Goal: Task Accomplishment & Management: Manage account settings

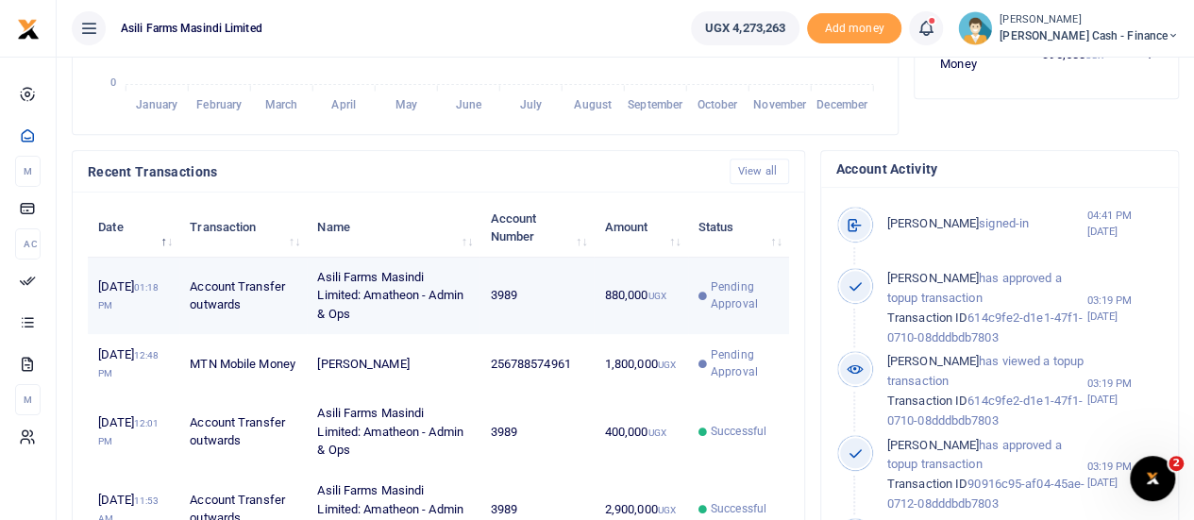
scroll to position [567, 0]
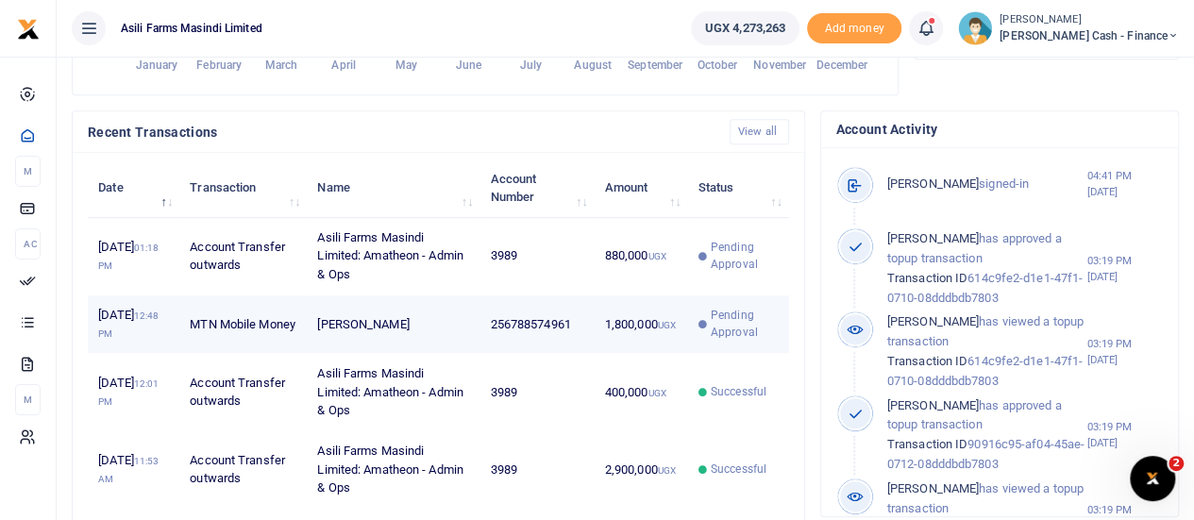
click at [636, 331] on td "1,800,000 UGX" at bounding box center [640, 325] width 93 height 59
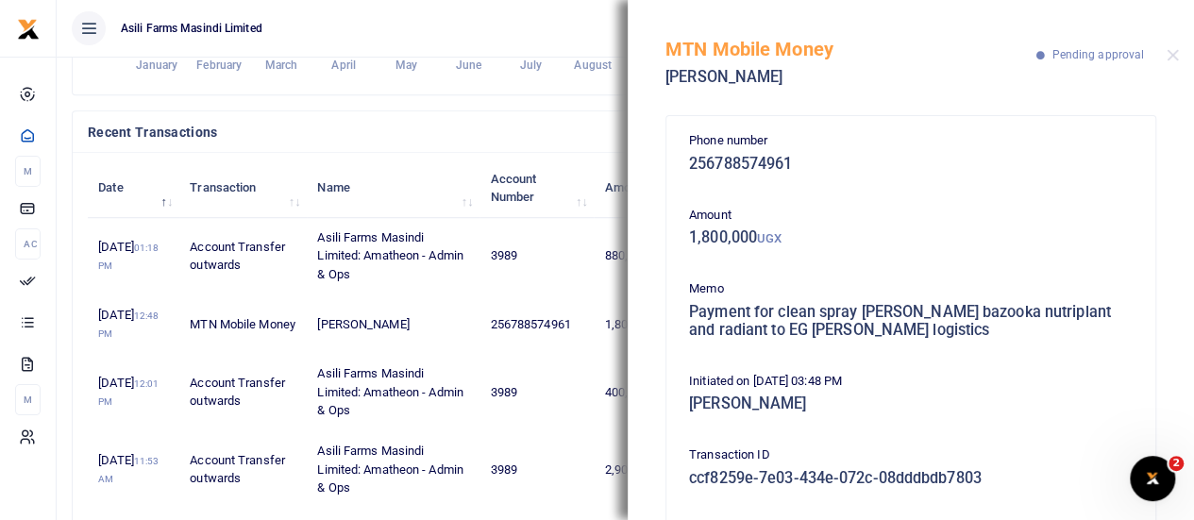
scroll to position [295, 0]
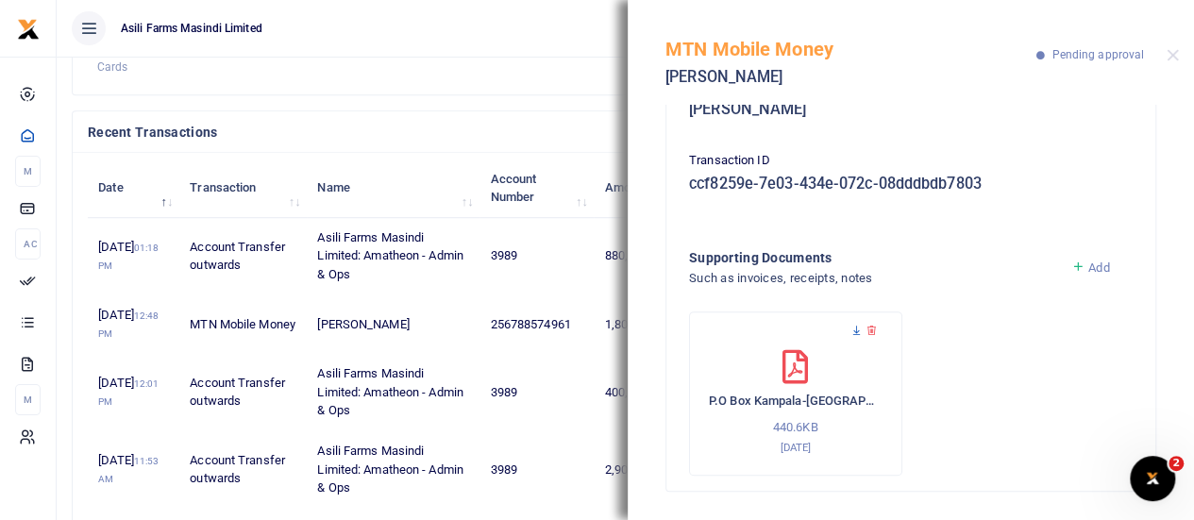
click at [856, 329] on icon at bounding box center [857, 331] width 12 height 12
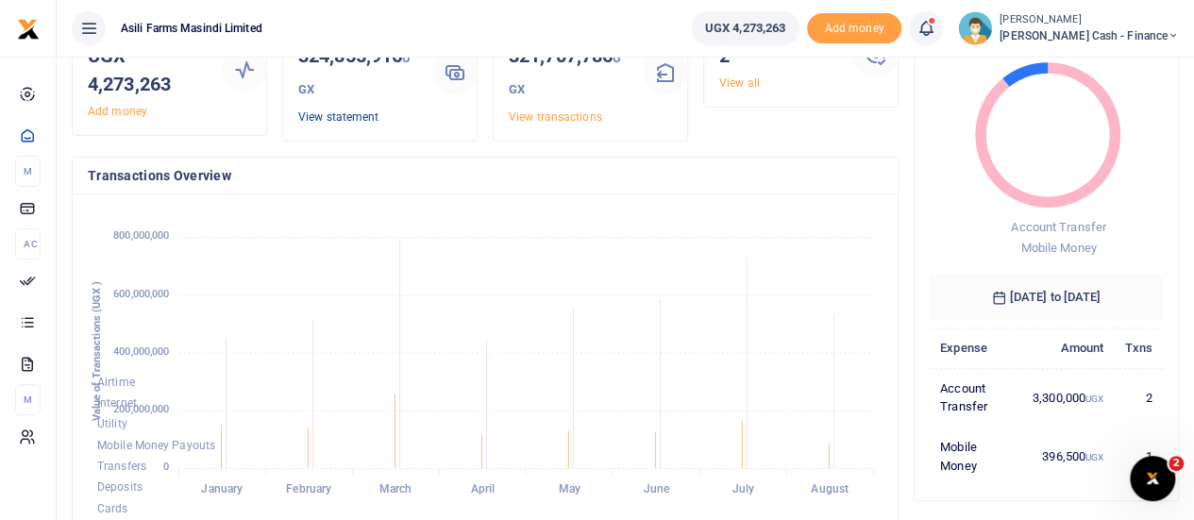
scroll to position [567, 0]
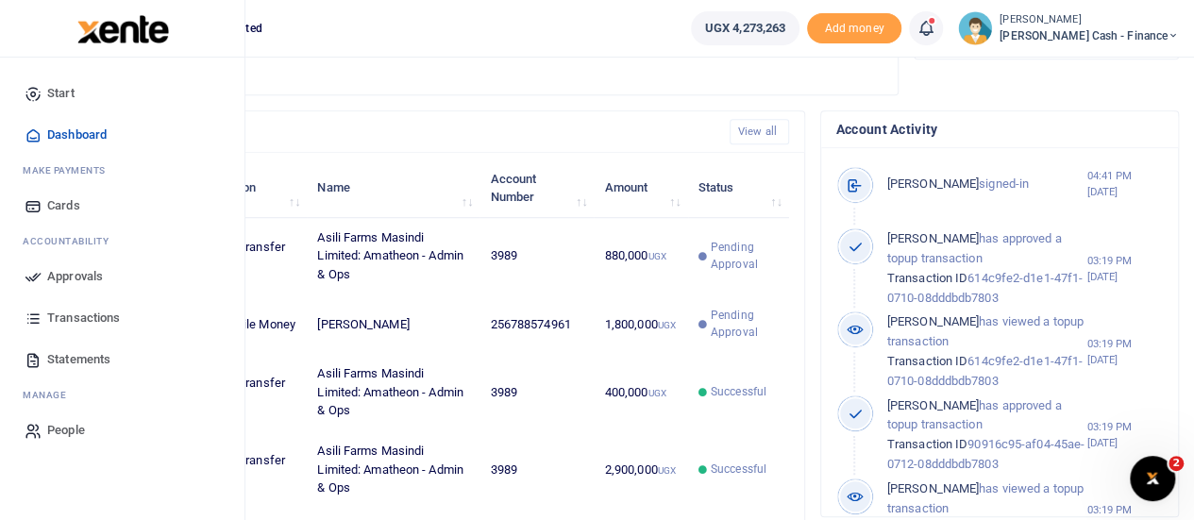
click at [61, 282] on span "Approvals" at bounding box center [75, 276] width 56 height 19
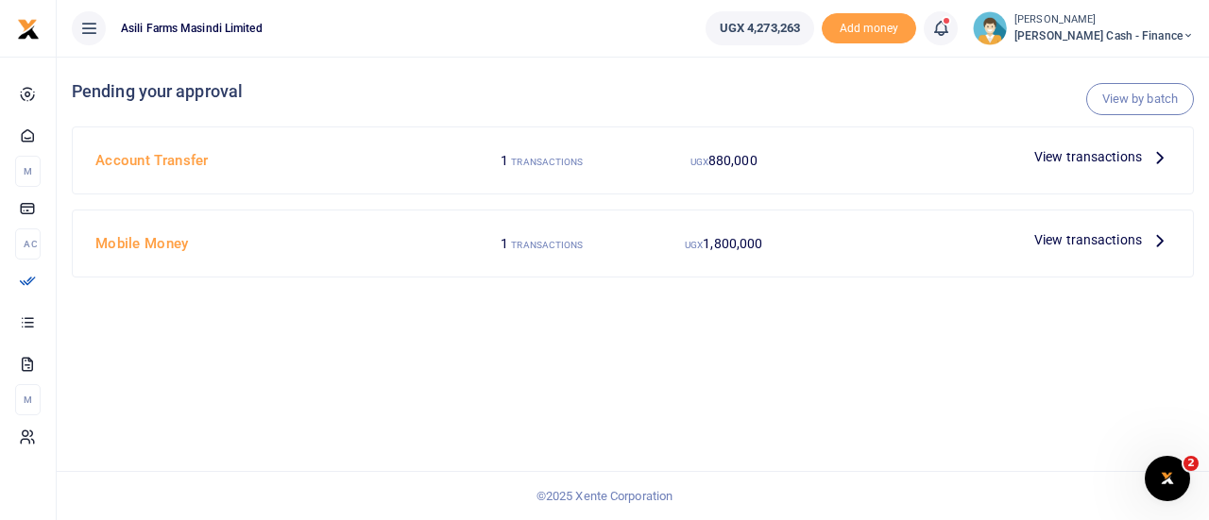
click at [1105, 229] on span "View transactions" at bounding box center [1088, 239] width 108 height 21
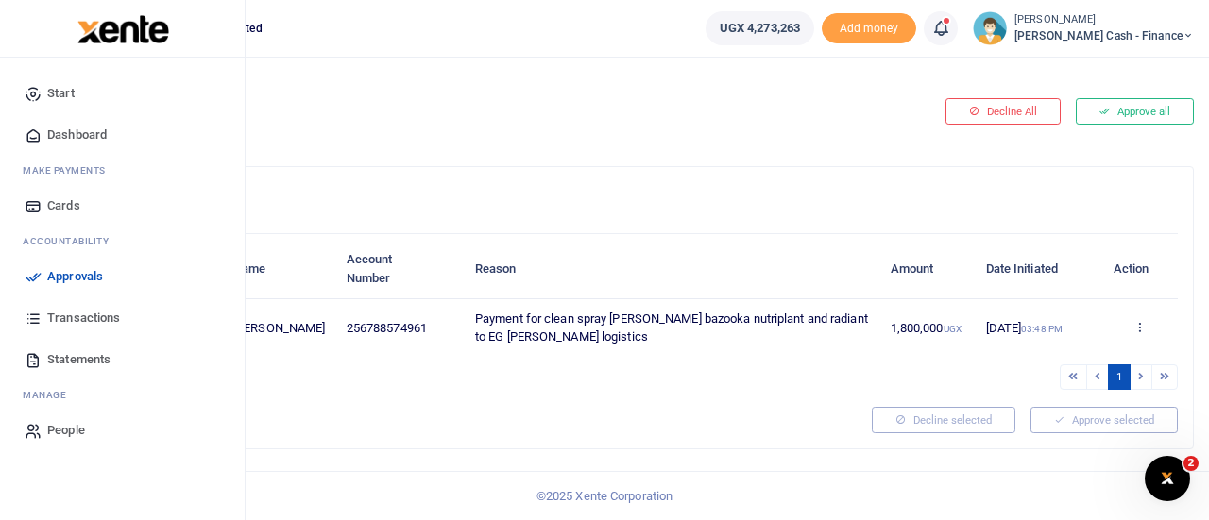
click at [64, 277] on span "Approvals" at bounding box center [75, 276] width 56 height 19
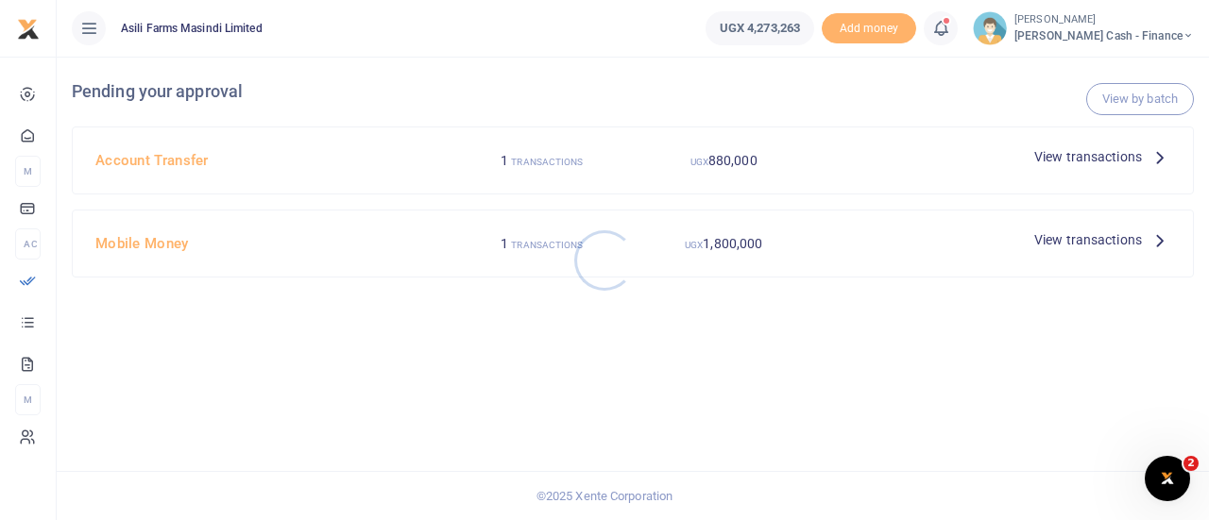
click at [1137, 158] on div at bounding box center [604, 260] width 1209 height 520
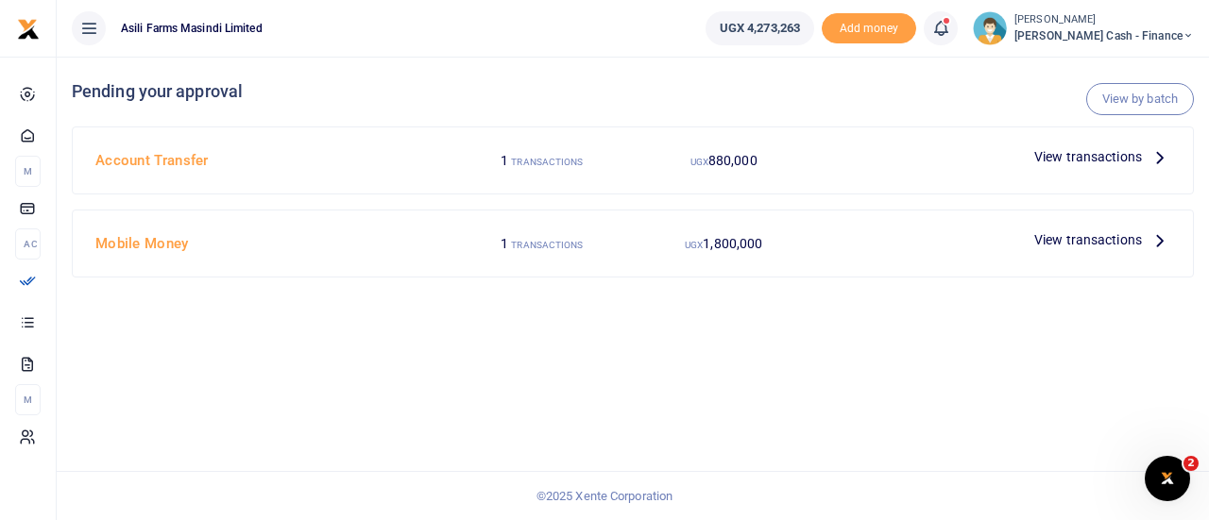
click at [1152, 156] on icon at bounding box center [1159, 156] width 21 height 21
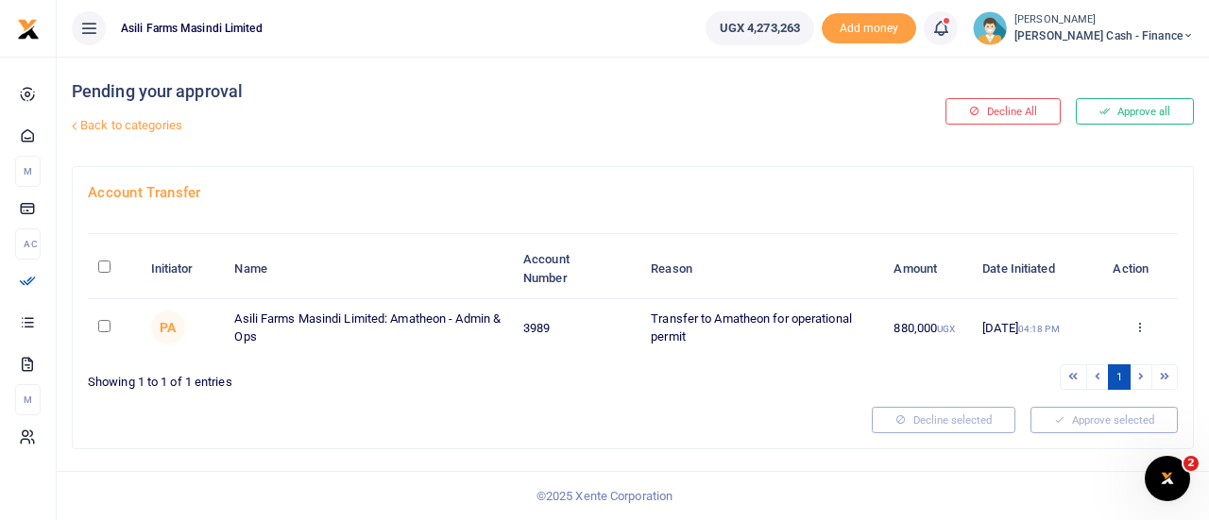
click at [110, 266] on input "\a \a : activate to sort column descending" at bounding box center [104, 267] width 12 height 12
checkbox input "true"
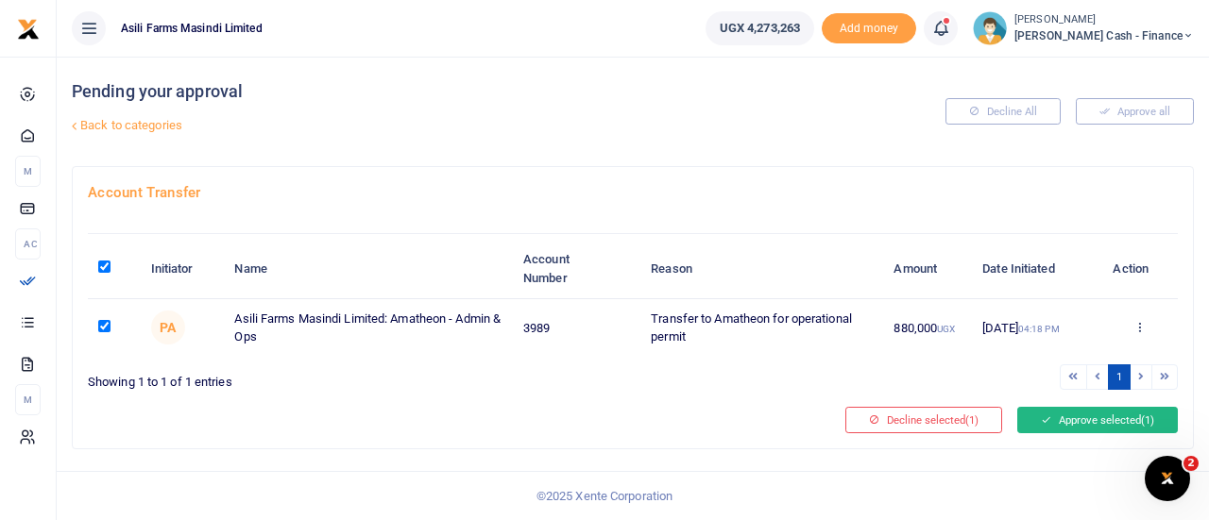
click at [1130, 419] on button "Approve selected (1)" at bounding box center [1097, 420] width 161 height 26
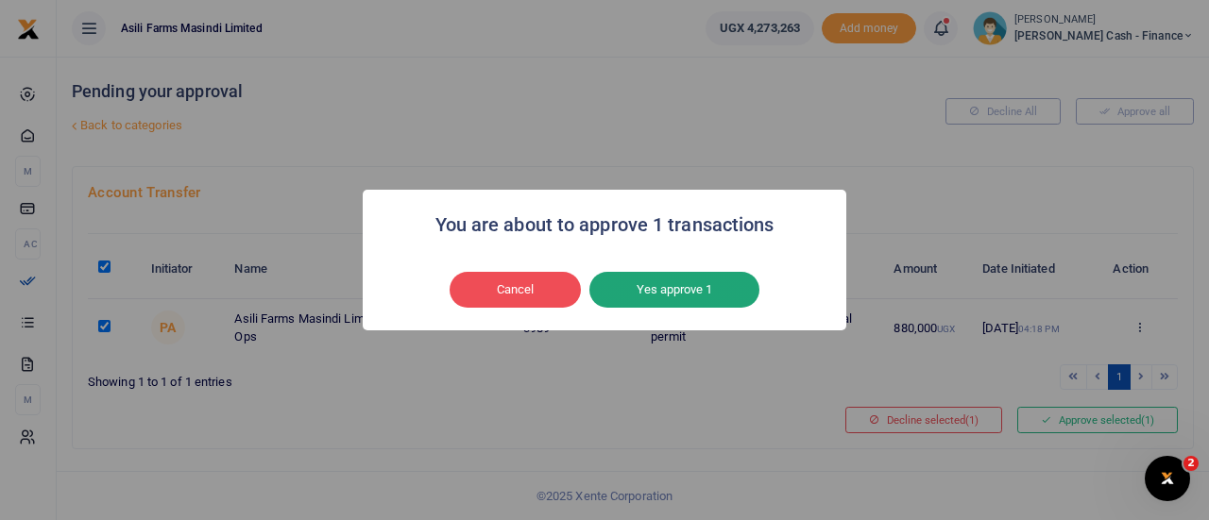
click at [699, 295] on button "Yes approve 1" at bounding box center [674, 290] width 170 height 36
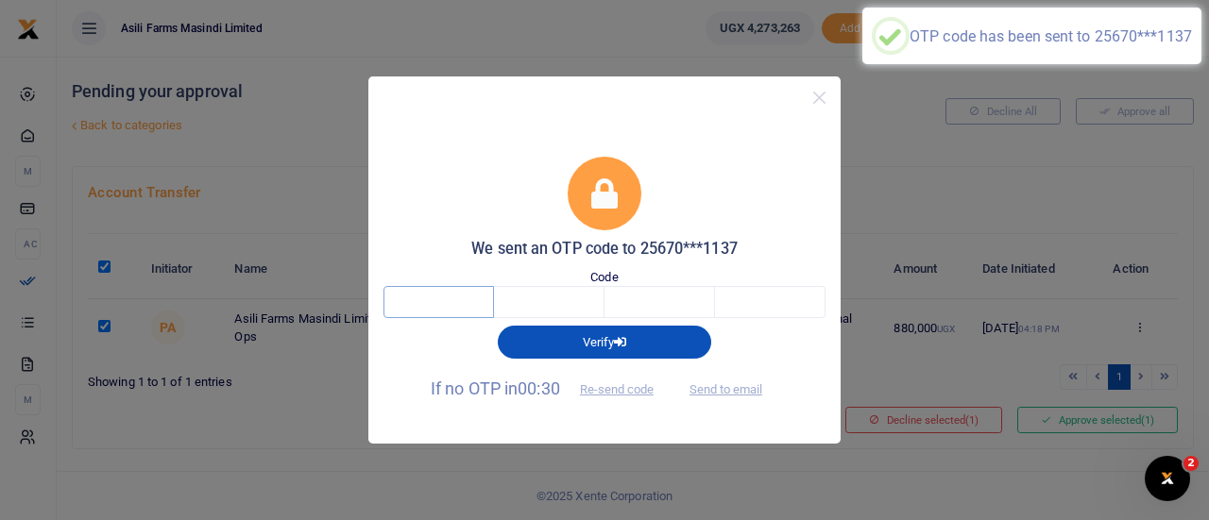
click at [456, 303] on input "text" at bounding box center [438, 302] width 110 height 32
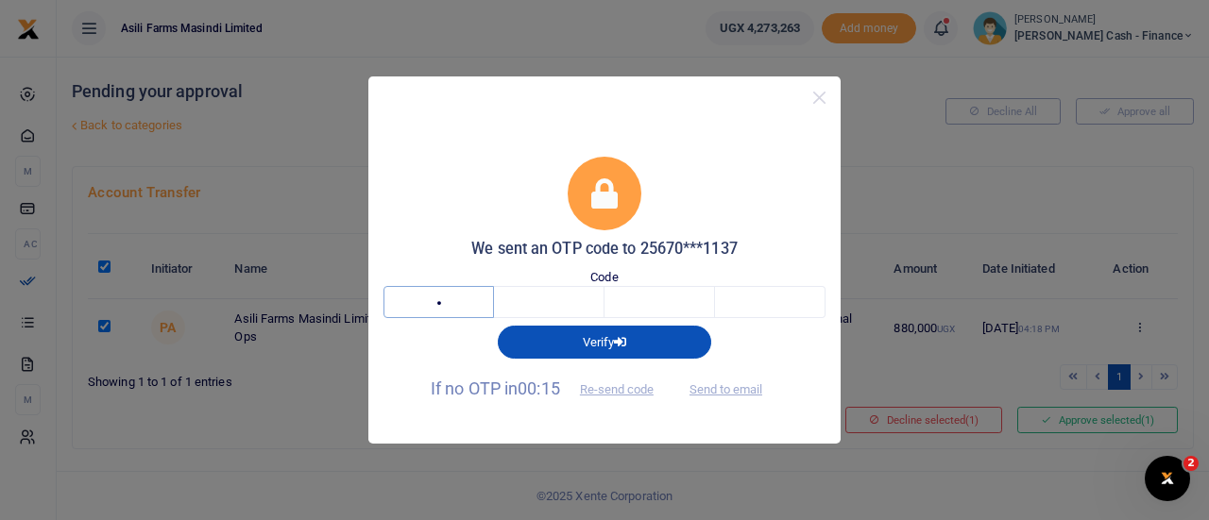
type input "6"
type input "0"
type input "9"
type input "8"
click at [810, 99] on button "Close" at bounding box center [818, 97] width 27 height 27
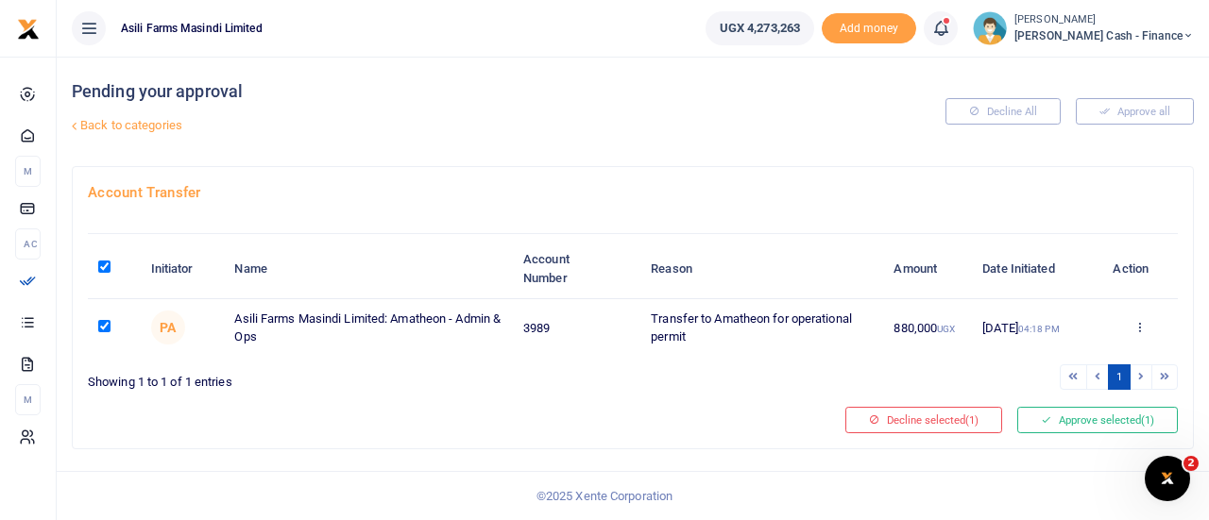
click at [823, 100] on div at bounding box center [604, 260] width 1209 height 520
click at [1133, 422] on button "Approve selected (1)" at bounding box center [1097, 420] width 161 height 26
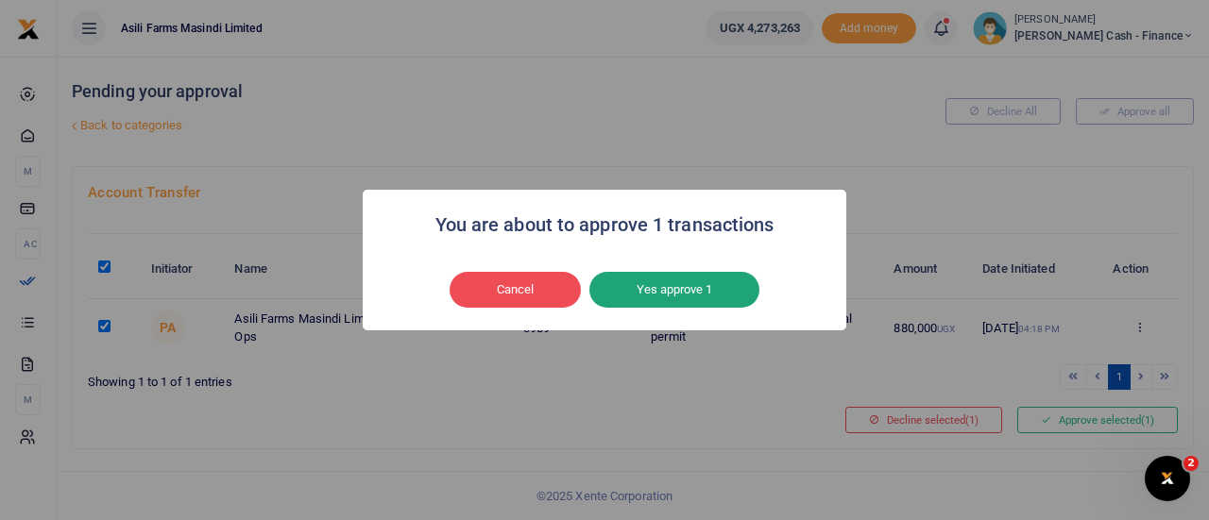
click at [654, 288] on button "Yes approve 1" at bounding box center [674, 290] width 170 height 36
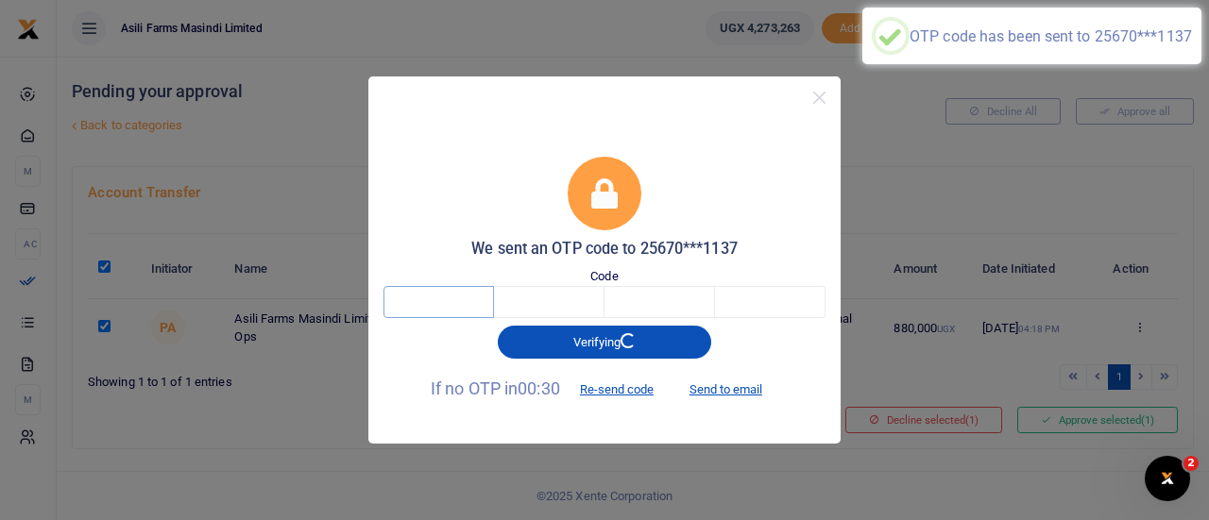
click at [452, 294] on input "text" at bounding box center [438, 302] width 110 height 32
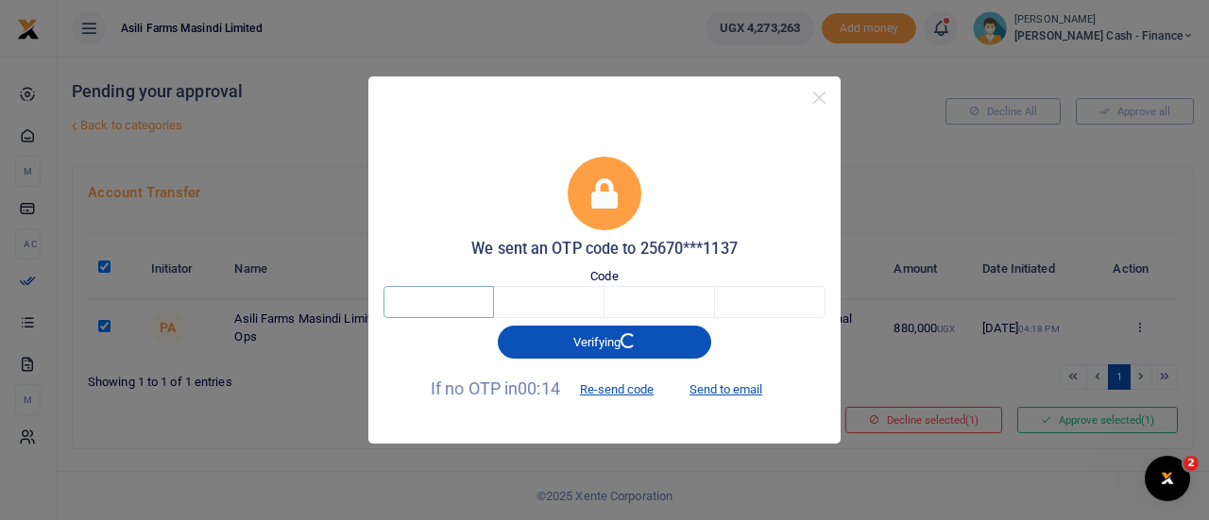
click at [452, 294] on input "text" at bounding box center [438, 302] width 110 height 32
click at [595, 298] on input "text" at bounding box center [549, 302] width 110 height 32
click at [459, 296] on input "text" at bounding box center [438, 302] width 110 height 32
click at [547, 299] on input "text" at bounding box center [549, 302] width 110 height 32
drag, startPoint x: 290, startPoint y: 307, endPoint x: 422, endPoint y: 309, distance: 132.2
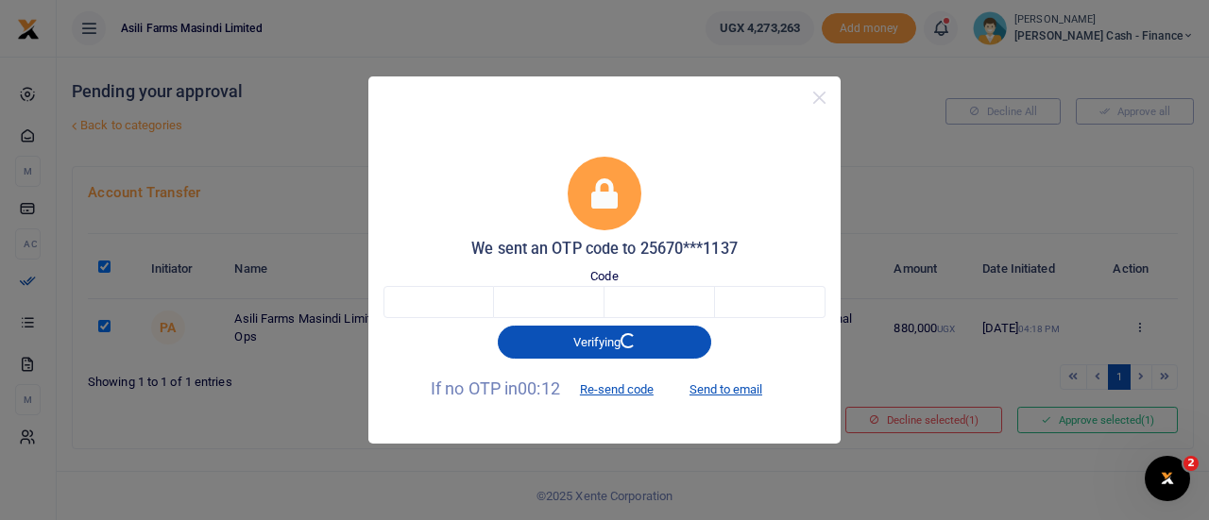
click at [318, 308] on div "We sent an OTP code to 25670***1137 Code Verifying If no OTP in 00:12 Re-send c…" at bounding box center [604, 260] width 1209 height 520
click at [463, 301] on input "text" at bounding box center [438, 302] width 110 height 32
click at [815, 93] on button "Close" at bounding box center [818, 97] width 27 height 27
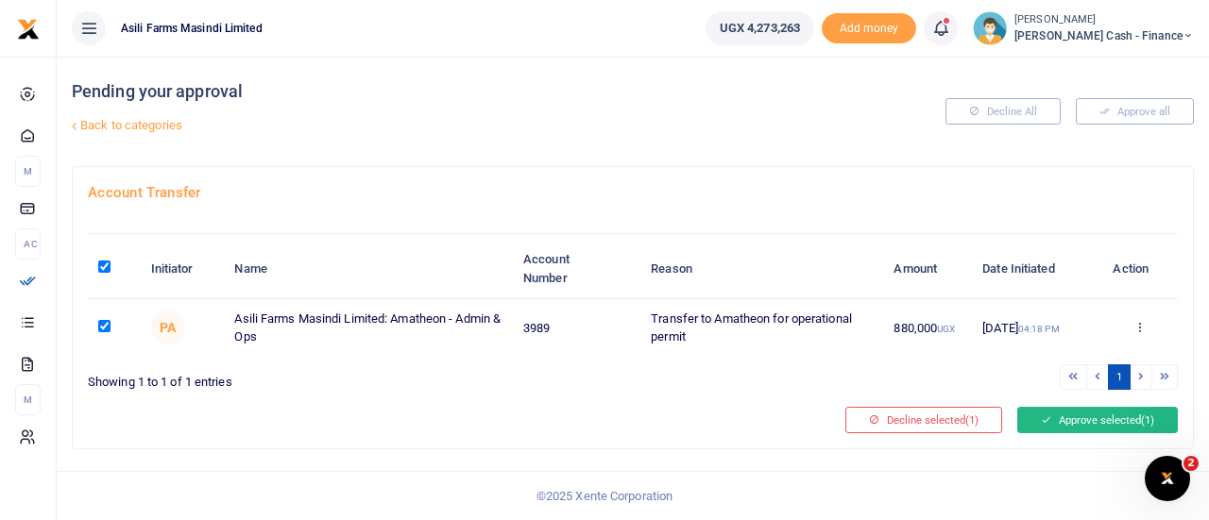
click at [1073, 411] on button "Approve selected (1)" at bounding box center [1097, 420] width 161 height 26
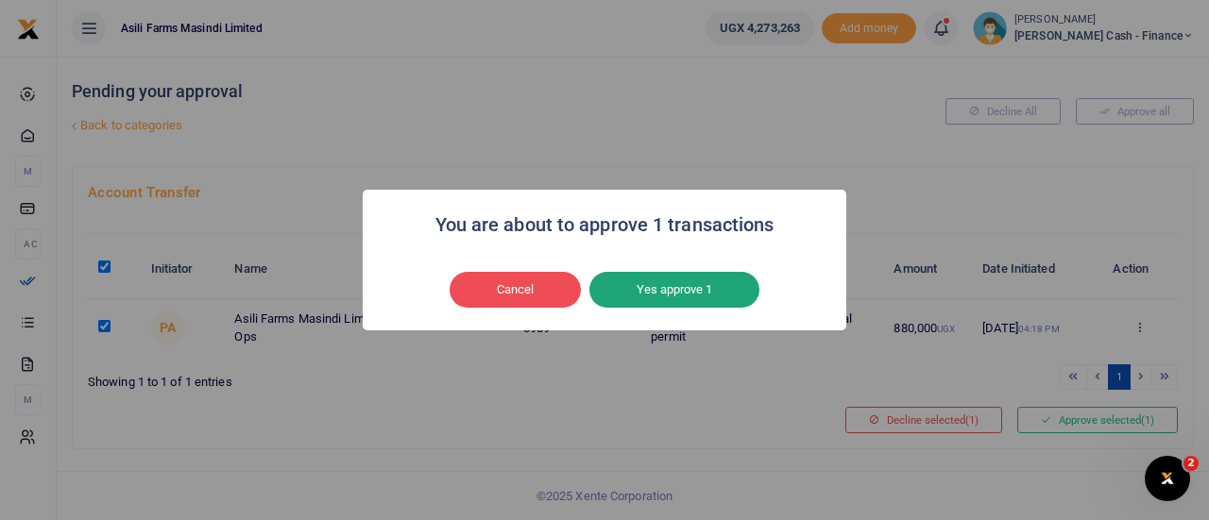
drag, startPoint x: 663, startPoint y: 290, endPoint x: 680, endPoint y: 293, distance: 17.2
click at [663, 289] on button "Yes approve 1" at bounding box center [674, 290] width 170 height 36
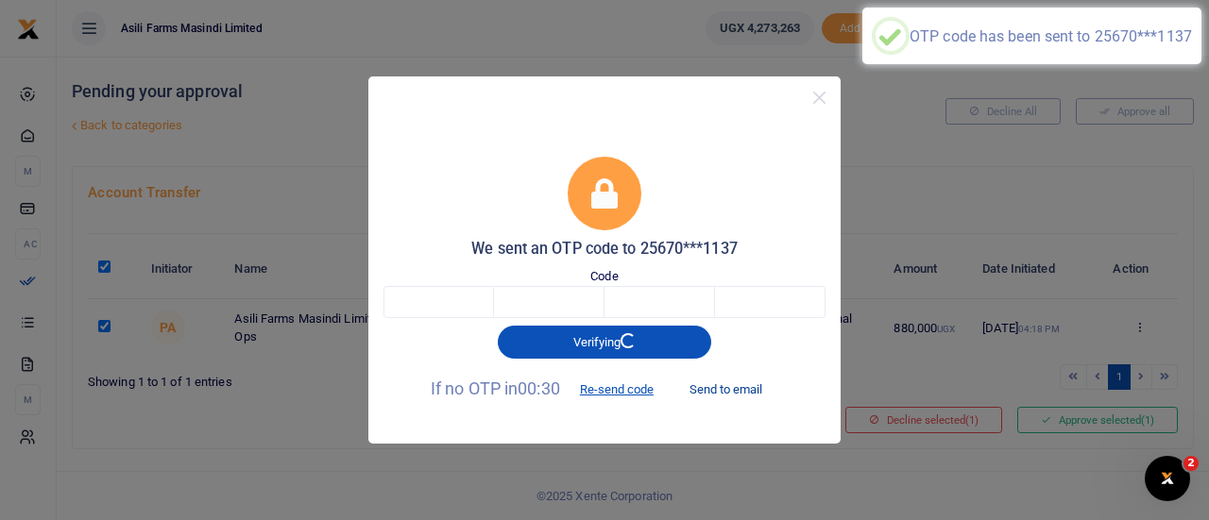
click at [737, 386] on button "Send to email" at bounding box center [725, 390] width 105 height 32
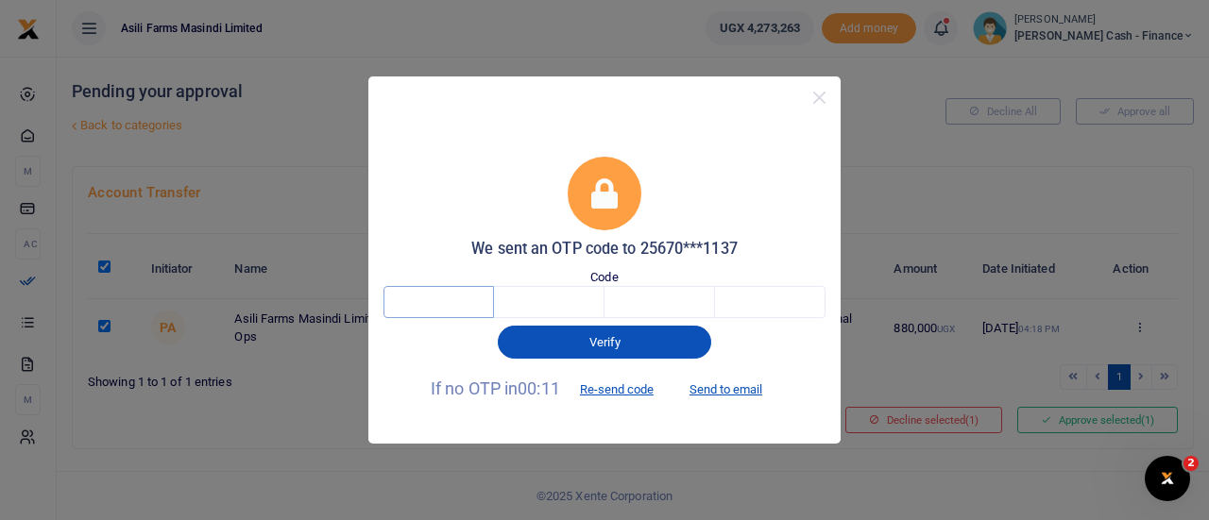
click at [477, 296] on input "text" at bounding box center [438, 302] width 110 height 32
type input "3"
type input "8"
type input "3"
type input "6"
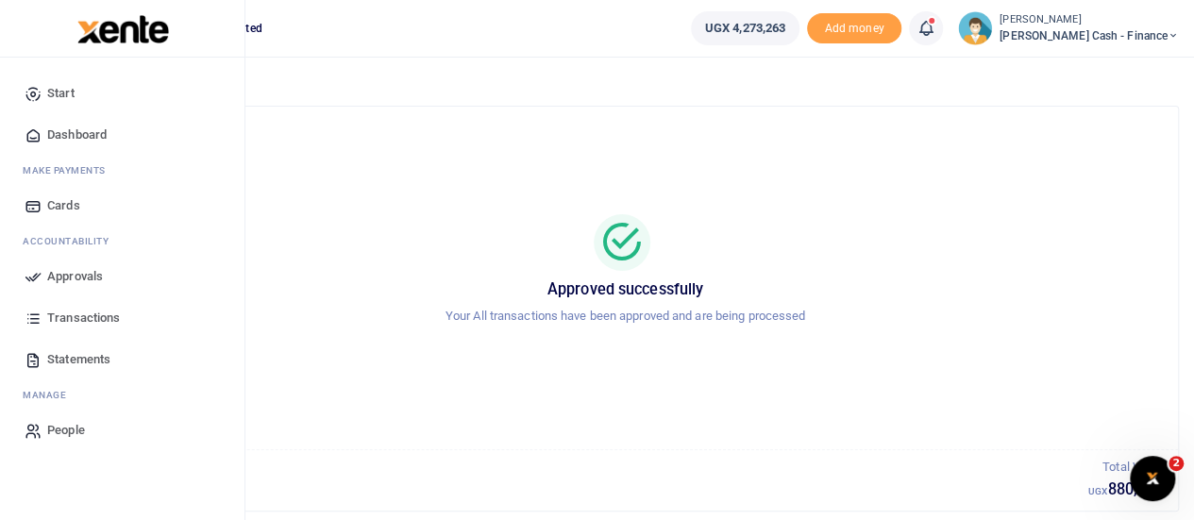
click at [88, 281] on span "Approvals" at bounding box center [75, 276] width 56 height 19
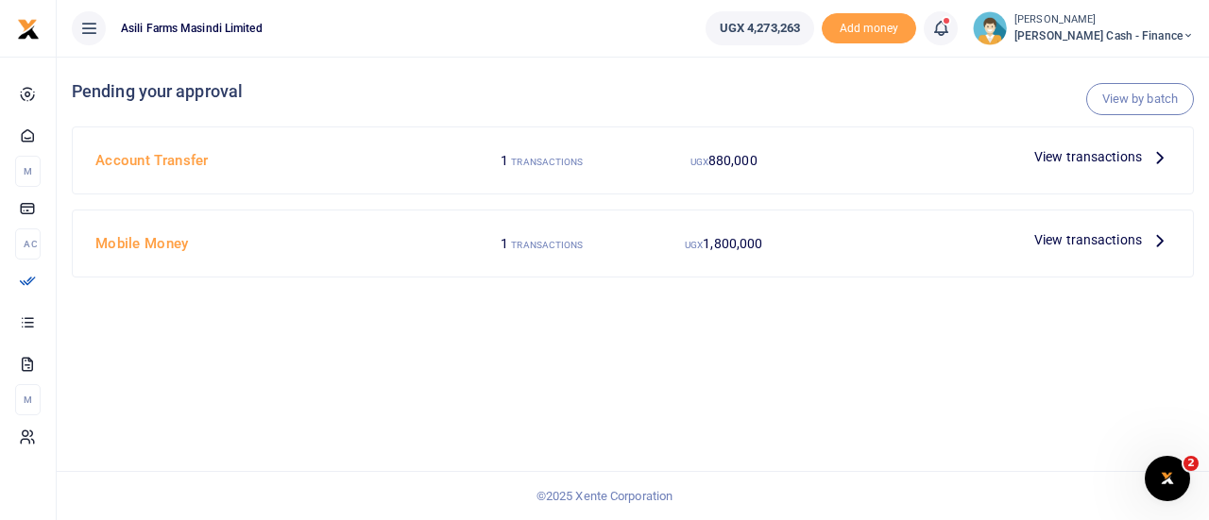
click at [1160, 236] on icon at bounding box center [1159, 239] width 21 height 21
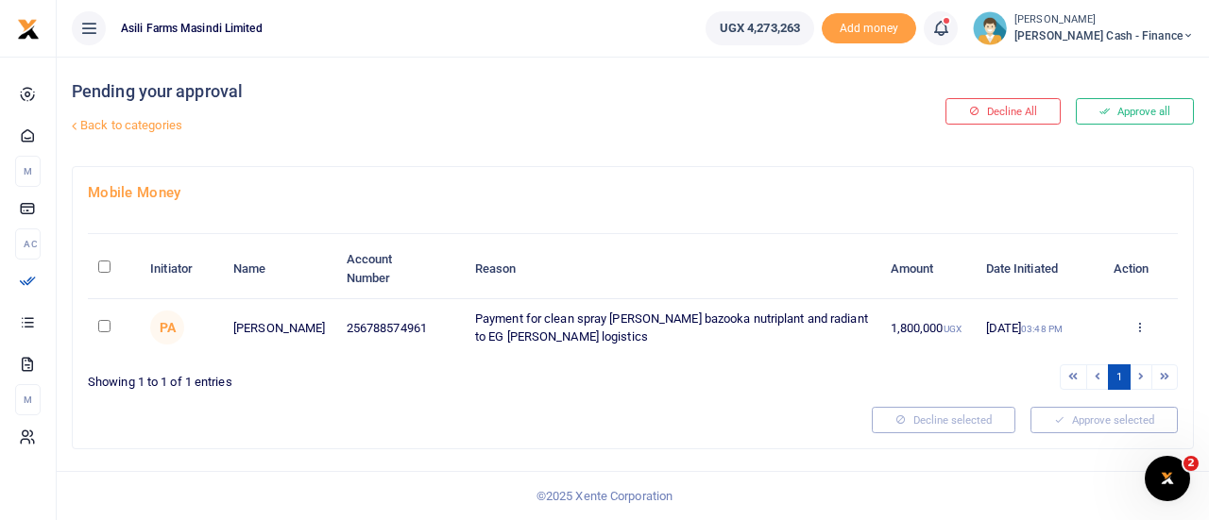
click at [103, 263] on input "\a \a : activate to sort column descending" at bounding box center [104, 267] width 12 height 12
checkbox input "true"
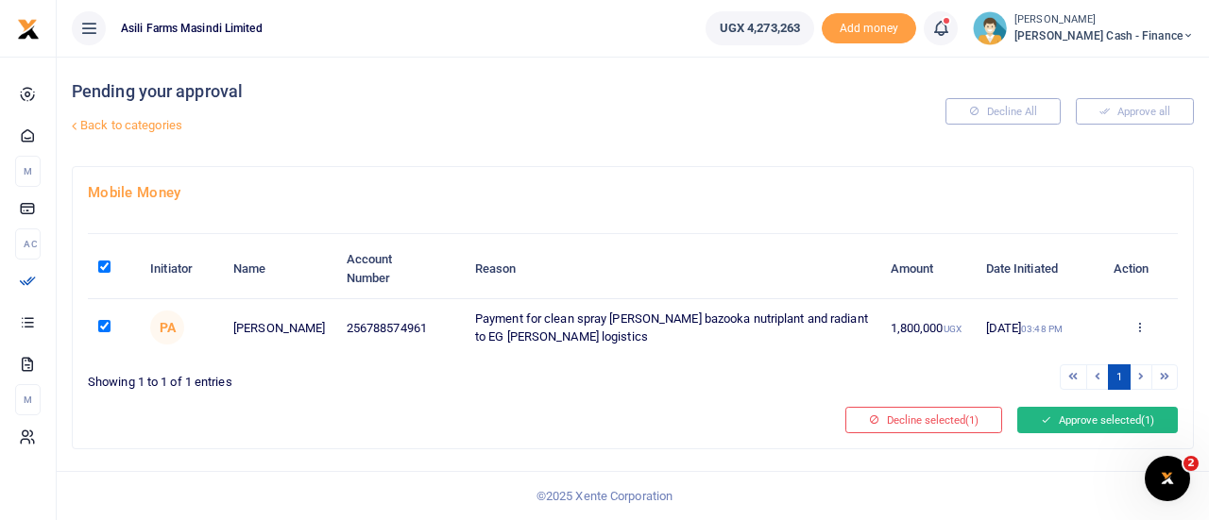
click at [1118, 420] on button "Approve selected (1)" at bounding box center [1097, 420] width 161 height 26
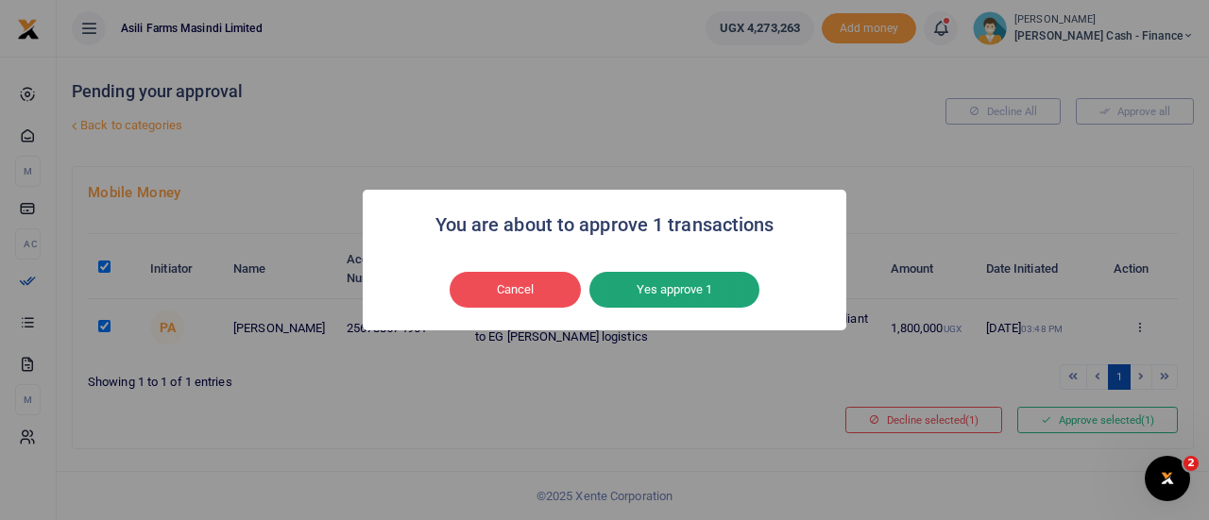
click at [681, 280] on button "Yes approve 1" at bounding box center [674, 290] width 170 height 36
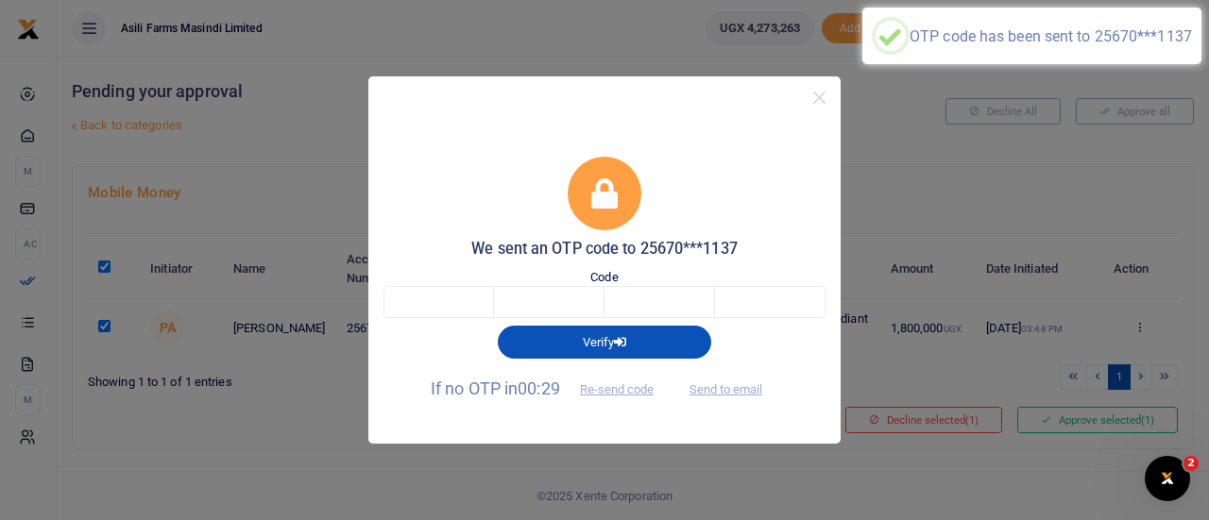
click at [742, 391] on span "Send to email" at bounding box center [725, 389] width 105 height 20
click at [449, 301] on input "text" at bounding box center [438, 302] width 110 height 32
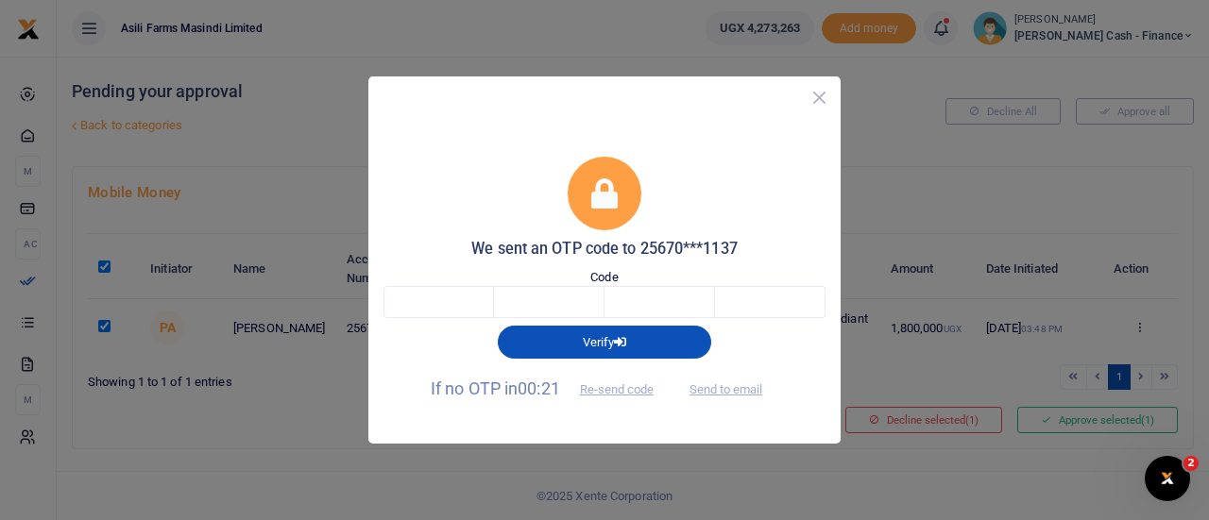
click at [816, 99] on button "Close" at bounding box center [818, 97] width 27 height 27
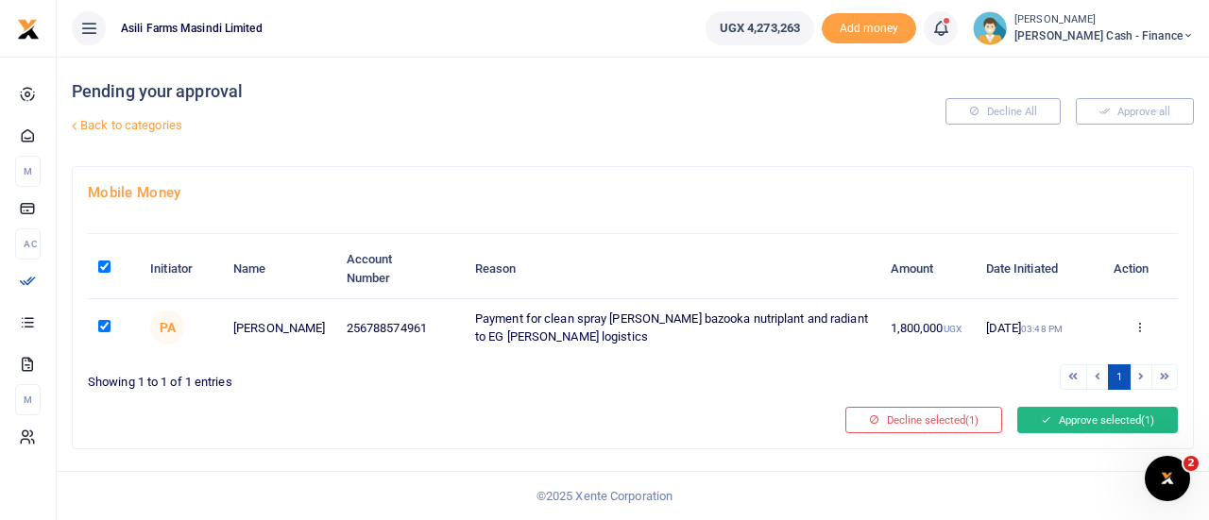
click at [1130, 415] on button "Approve selected (1)" at bounding box center [1097, 420] width 161 height 26
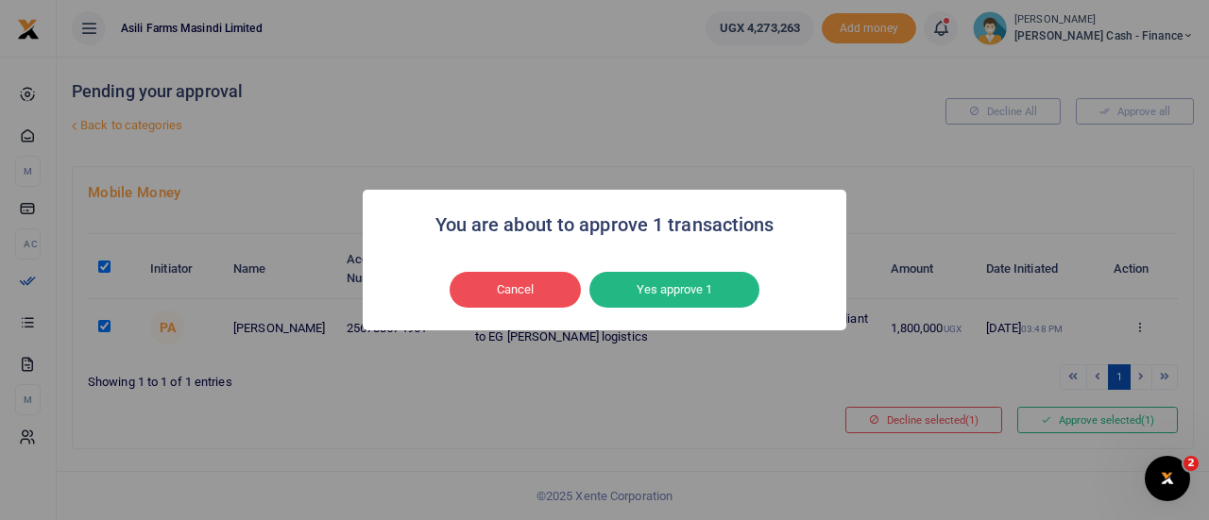
click at [702, 267] on div "You are about to approve 1 transactions × Cancel No Yes approve 1" at bounding box center [604, 260] width 483 height 141
click at [705, 279] on button "Yes approve 1" at bounding box center [674, 290] width 170 height 36
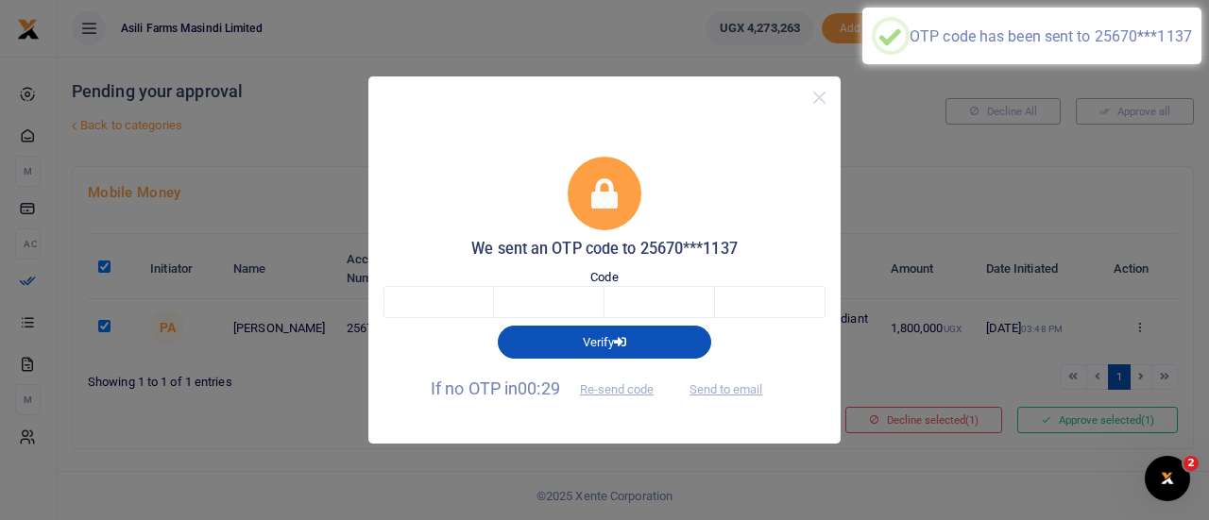
click at [721, 390] on span "Send to email" at bounding box center [725, 389] width 105 height 20
click at [729, 388] on span "Send to email" at bounding box center [725, 389] width 105 height 20
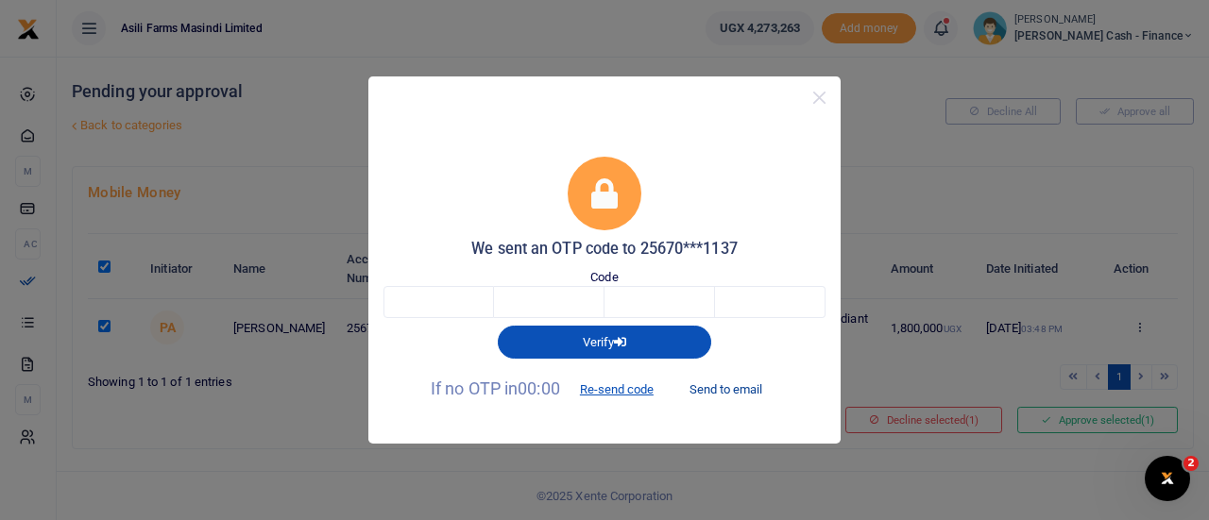
click at [747, 387] on button "Send to email" at bounding box center [725, 390] width 105 height 32
click at [447, 299] on input "text" at bounding box center [438, 302] width 110 height 32
type input "6"
type input "1"
type input "8"
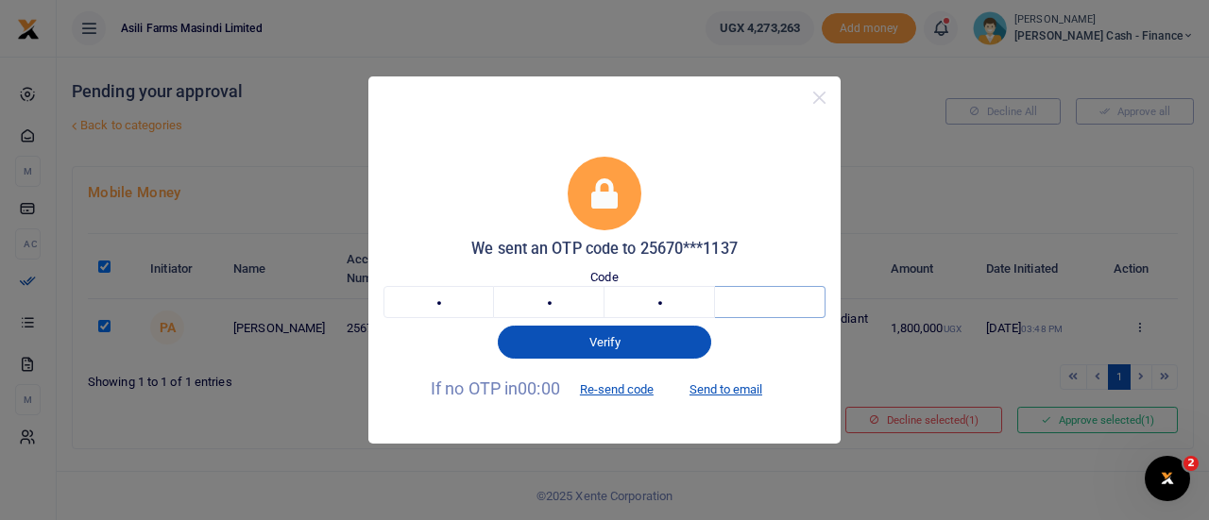
type input "2"
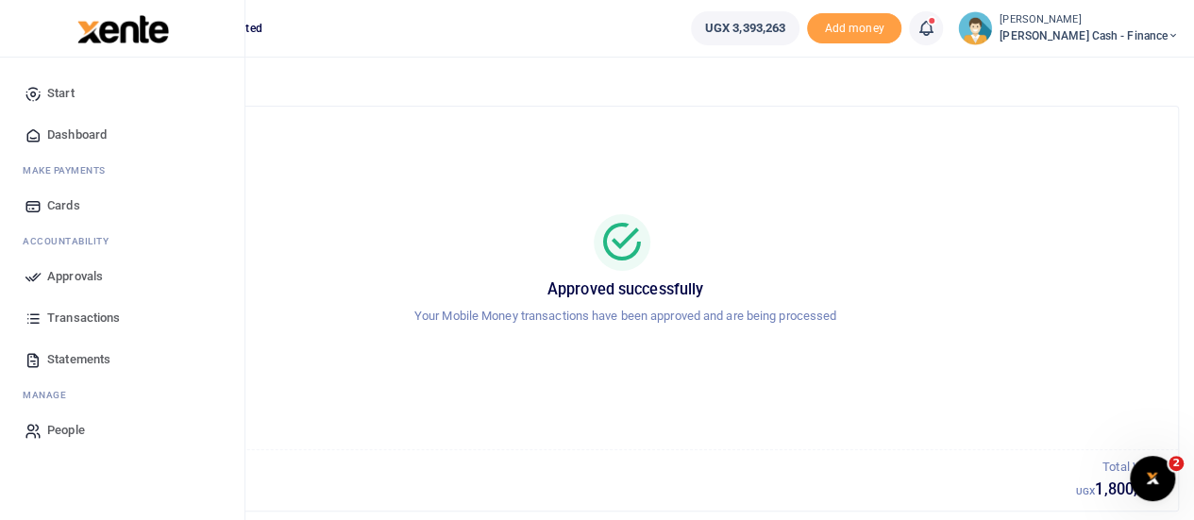
click at [81, 131] on span "Dashboard" at bounding box center [76, 135] width 59 height 19
